Goal: Navigation & Orientation: Find specific page/section

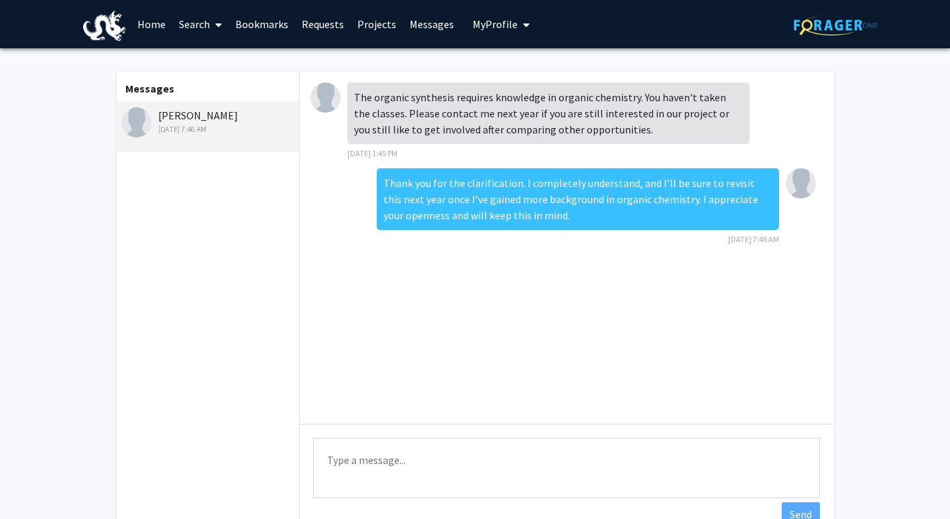
click at [378, 32] on link "Projects" at bounding box center [377, 24] width 52 height 47
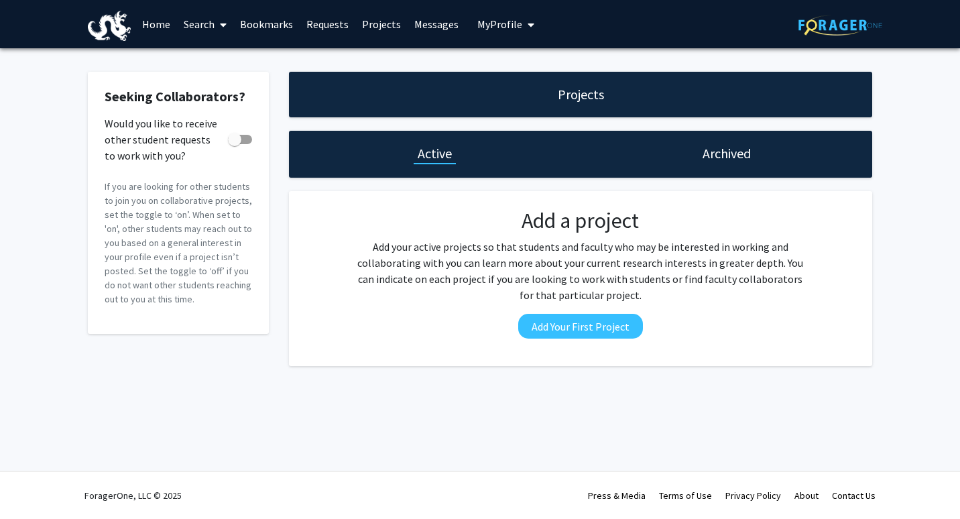
click at [434, 37] on link "Messages" at bounding box center [437, 24] width 58 height 47
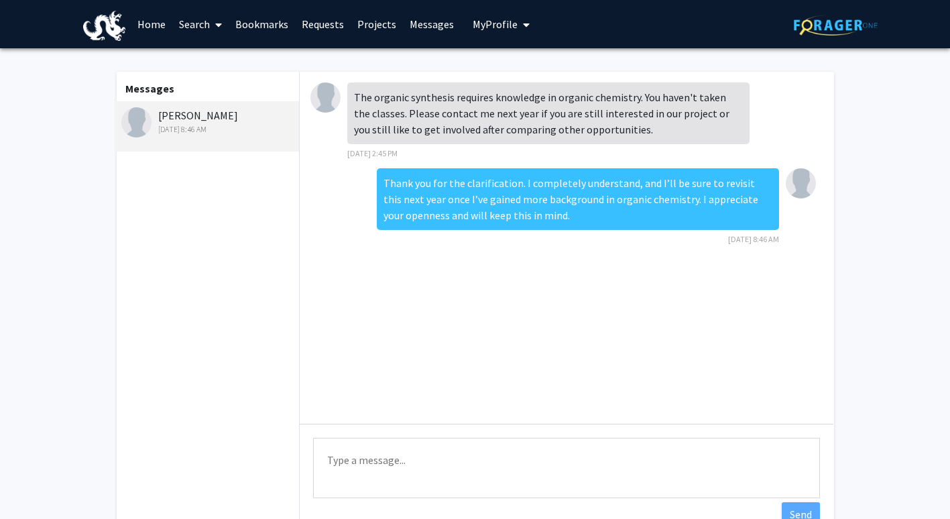
click at [328, 19] on link "Requests" at bounding box center [323, 24] width 56 height 47
